Goal: Communication & Community: Ask a question

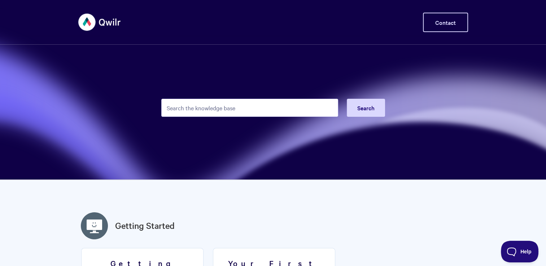
click at [452, 25] on link "Contact" at bounding box center [445, 22] width 45 height 19
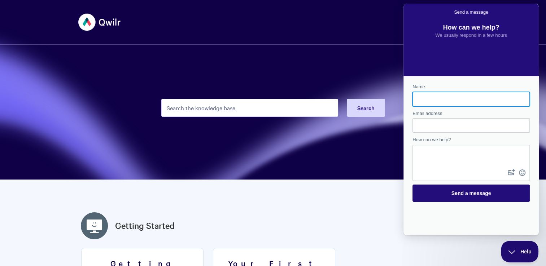
click at [422, 154] on textarea "How can we help?" at bounding box center [471, 157] width 116 height 22
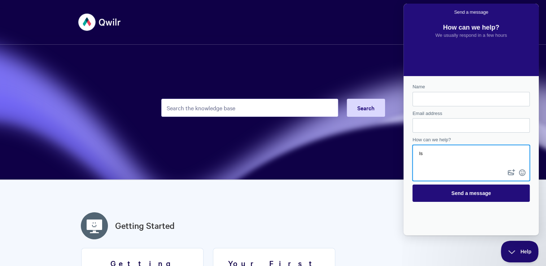
type textarea "I"
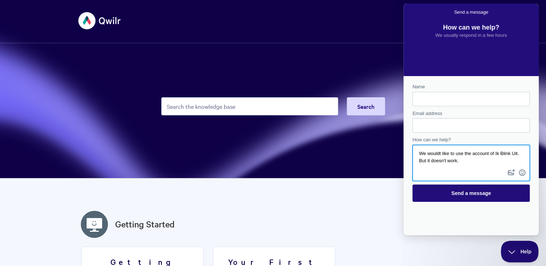
type textarea "We wouldt like to use the account of Ik Blink Uit. But it doesn't work."
click at [429, 99] on input "Name" at bounding box center [471, 99] width 106 height 13
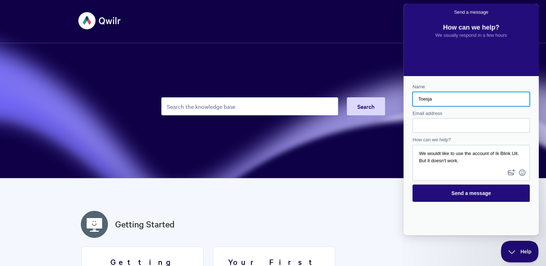
click at [451, 100] on input "Toesja" at bounding box center [471, 99] width 106 height 13
type input "Toesja van Vreeswijk"
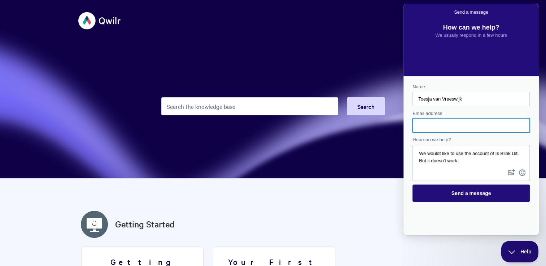
click at [422, 121] on input "Email address" at bounding box center [471, 125] width 106 height 13
type input "t.vanvreeswijk@uitzendbaas.nl"
click at [470, 162] on textarea "We wouldt like to use the account of Ik Blink Uit. But it doesn't work." at bounding box center [471, 157] width 116 height 22
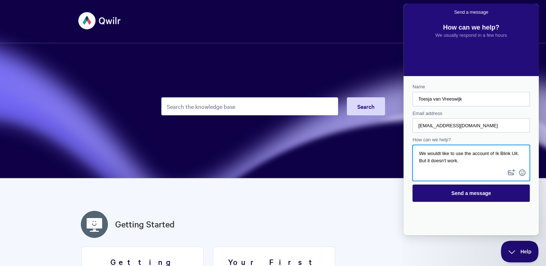
click at [425, 162] on textarea "We wouldt like to use the account of Ik Blink Uit. But it doesn't work." at bounding box center [471, 157] width 116 height 22
paste textarea "B695F70-0151"
click at [425, 161] on textarea "We wouldt like to use the account of Ik Blink Uit B695F70-0151. But it doesn't …" at bounding box center [471, 157] width 116 height 22
click at [503, 162] on textarea "We wouldt like to use the account of Ik Blink Uit - B695F70-0151. But it doesn'…" at bounding box center [471, 157] width 116 height 22
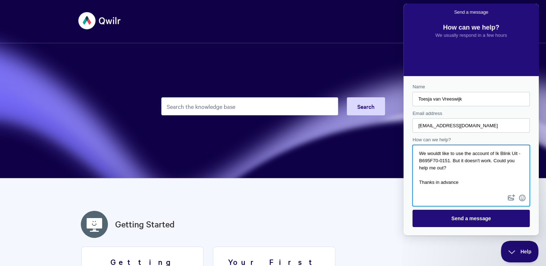
scroll to position [0, 0]
type textarea "We wouldt like to use the account of Ik Blink Uit - B695F70-0151. But it doesn'…"
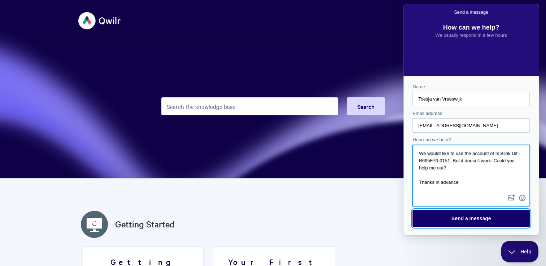
click at [469, 217] on span "Send a message" at bounding box center [471, 219] width 40 height 6
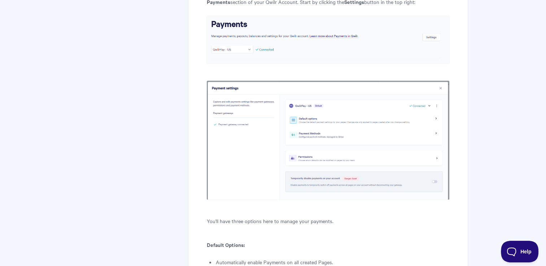
scroll to position [2777, 0]
